Goal: Task Accomplishment & Management: Manage account settings

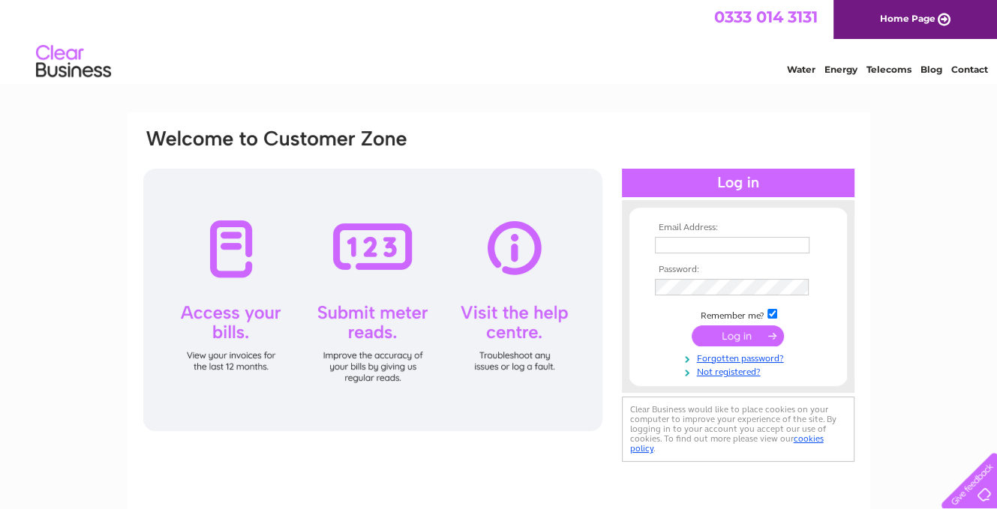
type input "[EMAIL_ADDRESS][DOMAIN_NAME]"
click at [734, 333] on input "submit" at bounding box center [737, 335] width 92 height 21
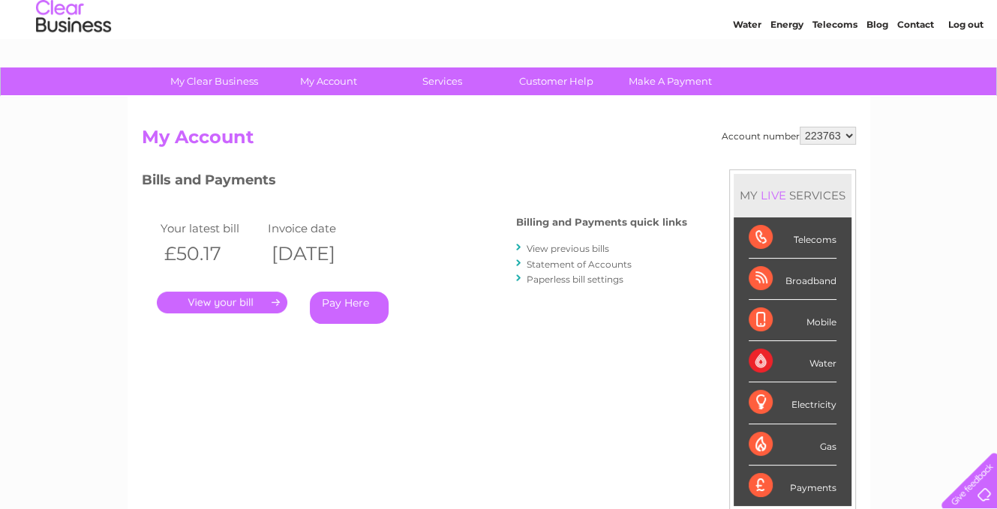
scroll to position [75, 0]
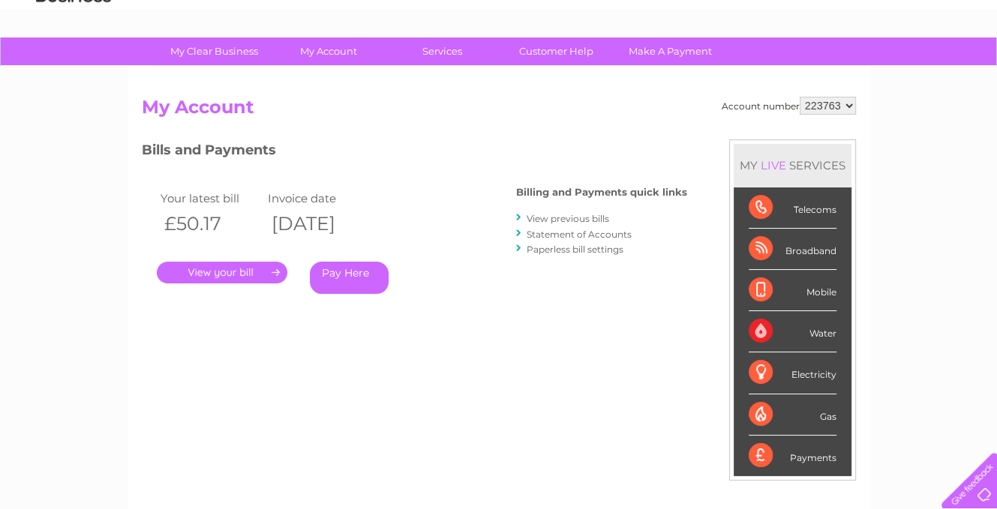
click at [760, 208] on div "Telecoms" at bounding box center [792, 207] width 88 height 41
